Goal: Find specific page/section: Find specific page/section

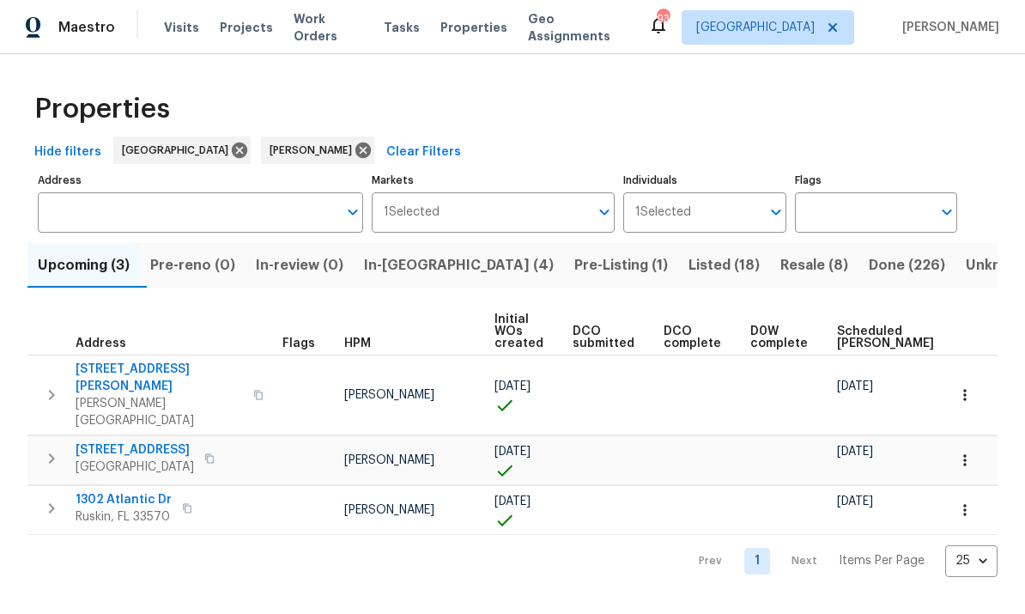
click at [269, 225] on input "Address" at bounding box center [188, 212] width 300 height 40
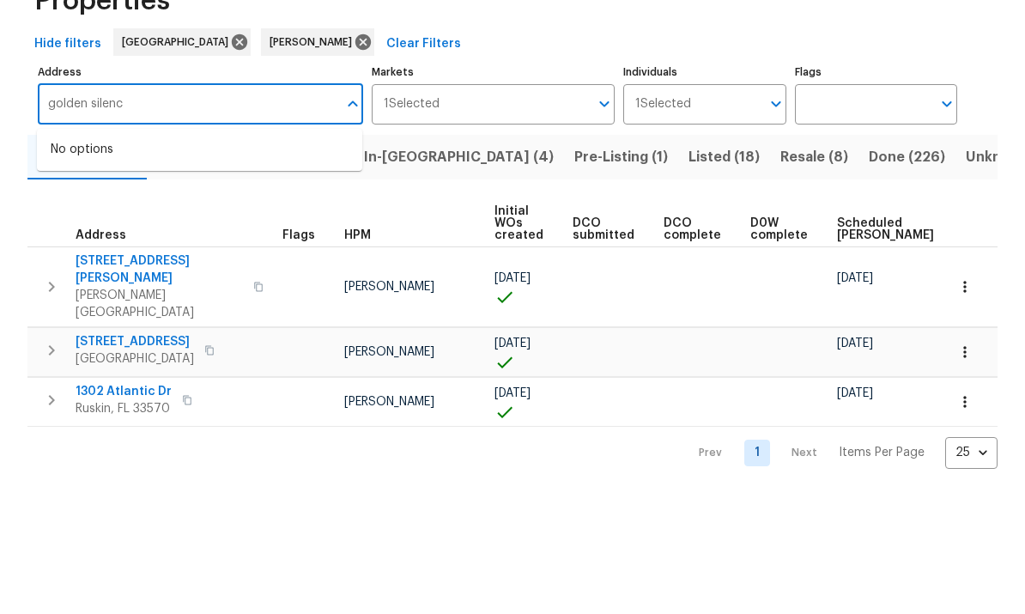
type input "golden silence"
click at [64, 272] on li "11158 Golden Silence Dr Riverview FL 33579" at bounding box center [199, 286] width 325 height 28
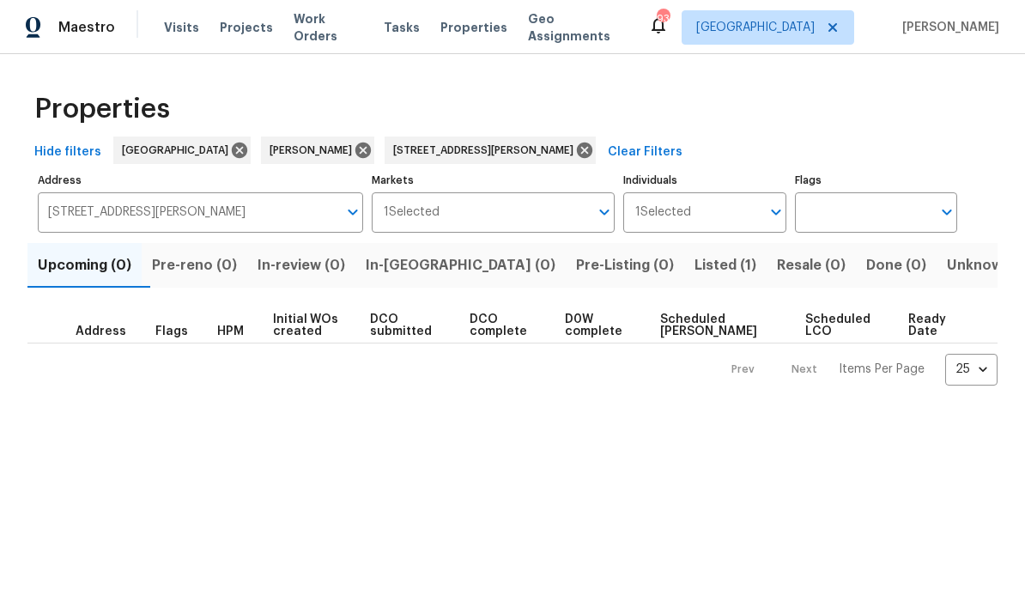
click at [695, 264] on span "Listed (1)" at bounding box center [726, 265] width 62 height 24
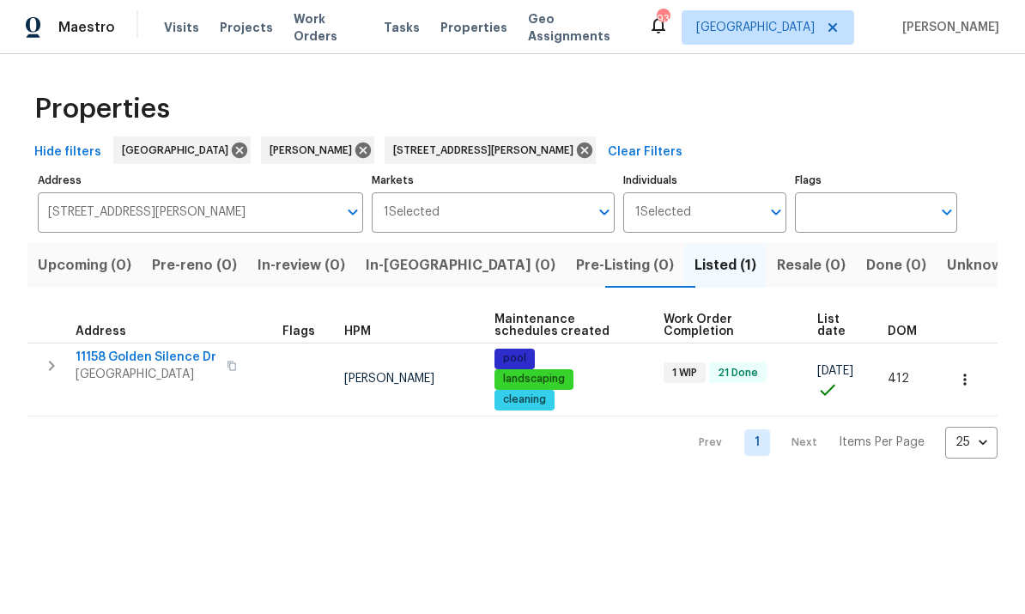
click at [86, 357] on span "11158 Golden Silence Dr" at bounding box center [146, 357] width 141 height 17
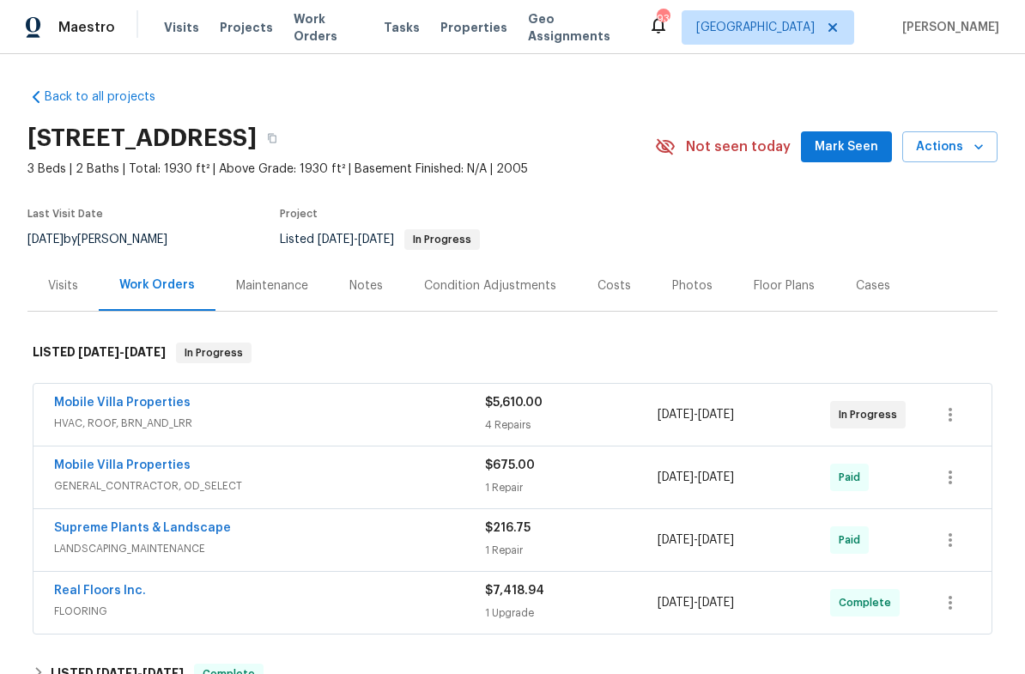
click at [95, 398] on link "Mobile Villa Properties" at bounding box center [122, 403] width 137 height 12
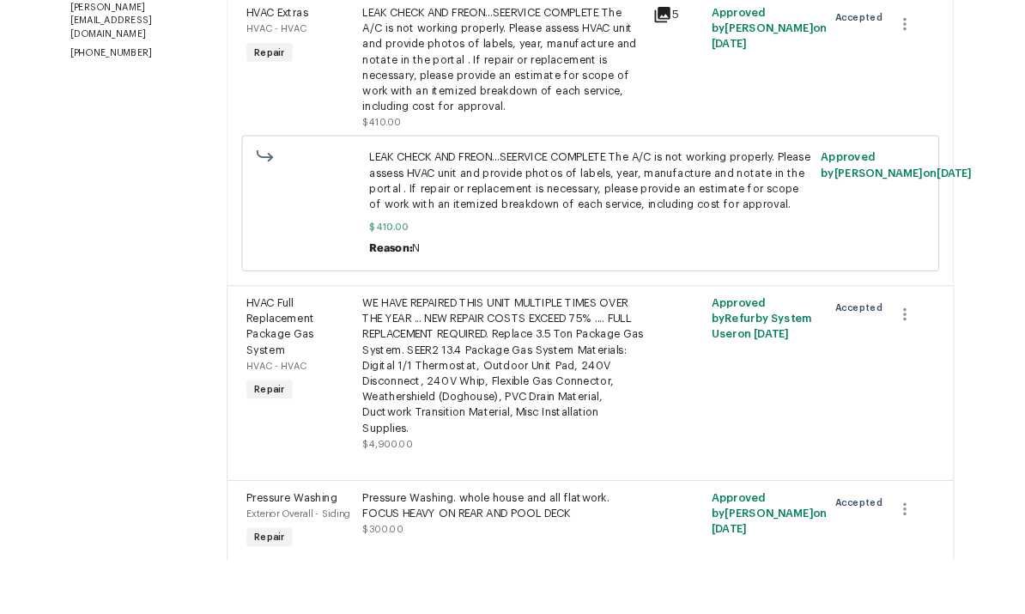
scroll to position [202, 0]
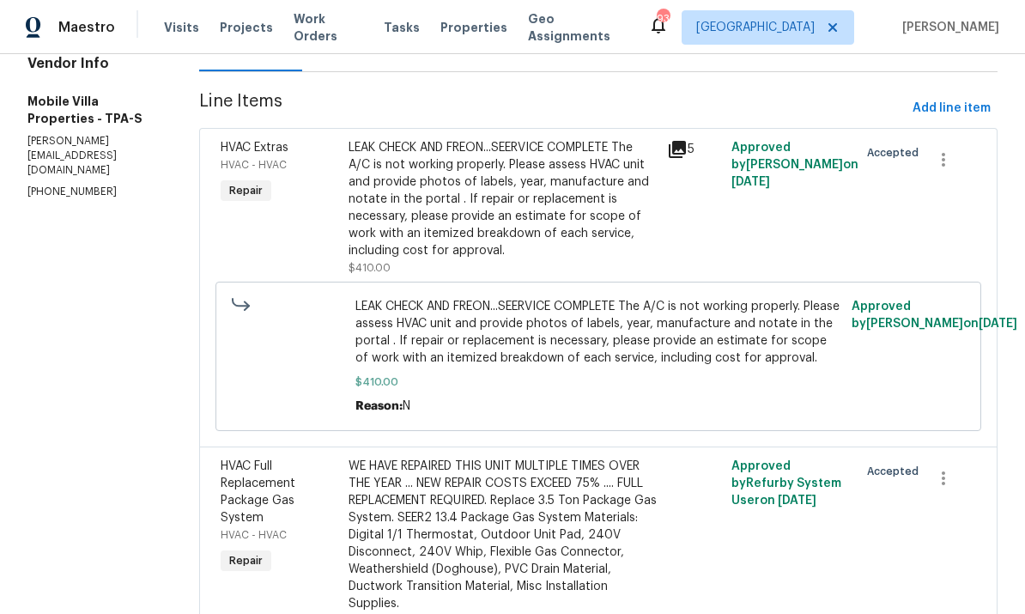
click at [556, 303] on span "LEAK CHECK AND FREON...SEERVICE COMPLETE The A/C is not working properly. Pleas…" at bounding box center [598, 332] width 485 height 69
click at [694, 415] on div "LEAK CHECK AND FREON...SEERVICE COMPLETE The A/C is not working properly. Pleas…" at bounding box center [599, 356] width 766 height 149
